Goal: Find specific page/section: Find specific page/section

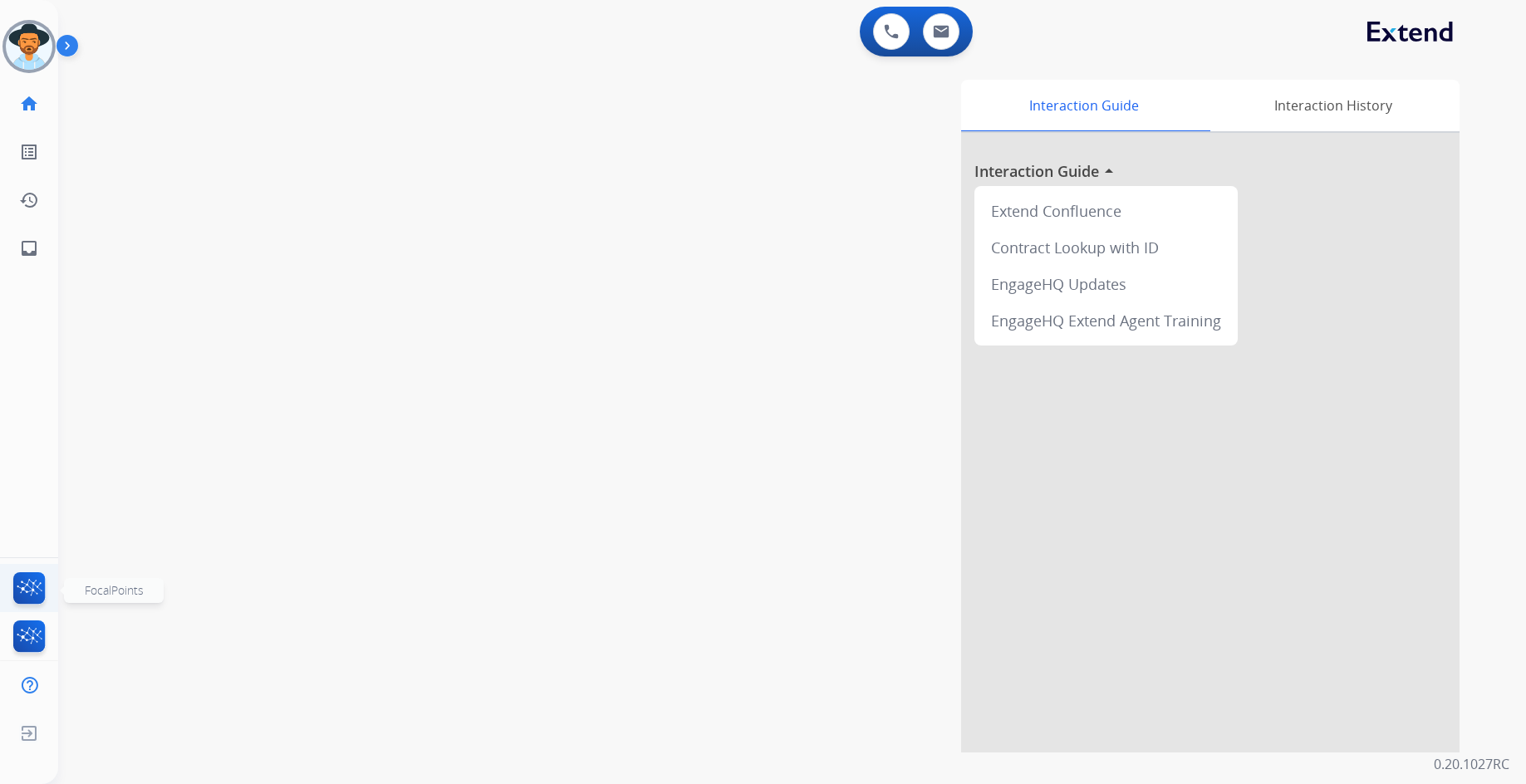
click at [26, 584] on img at bounding box center [30, 591] width 39 height 38
click at [32, 578] on img at bounding box center [30, 591] width 39 height 38
